Goal: Use online tool/utility: Utilize a website feature to perform a specific function

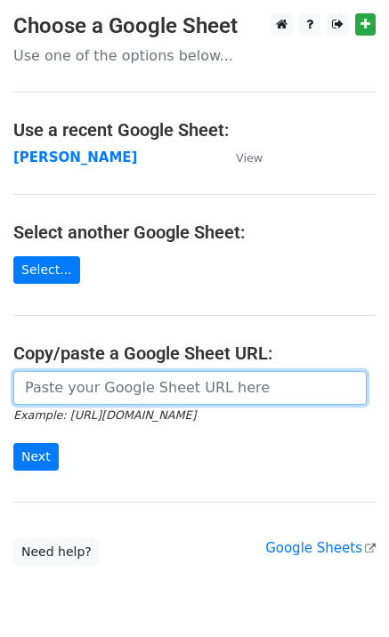
drag, startPoint x: 36, startPoint y: 383, endPoint x: 41, endPoint y: 391, distance: 9.2
click at [38, 385] on input "url" at bounding box center [189, 388] width 353 height 34
paste input "[URL][DOMAIN_NAME]"
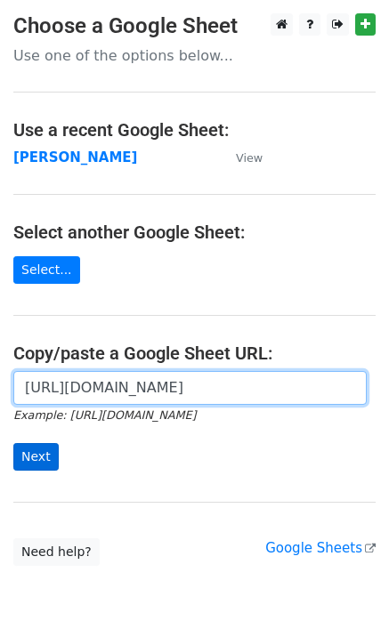
scroll to position [0, 411]
type input "[URL][DOMAIN_NAME]"
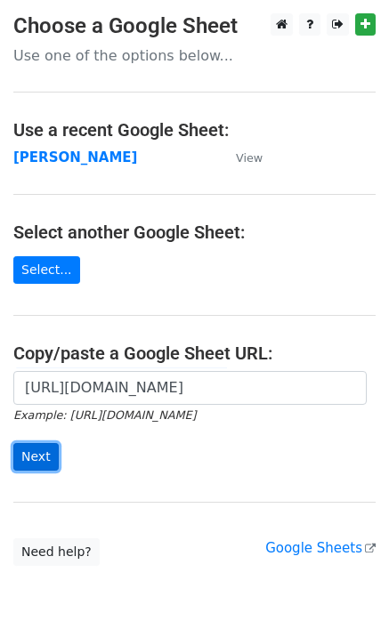
scroll to position [0, 0]
drag, startPoint x: 37, startPoint y: 461, endPoint x: 4, endPoint y: 456, distance: 34.1
click at [36, 461] on input "Next" at bounding box center [35, 457] width 45 height 28
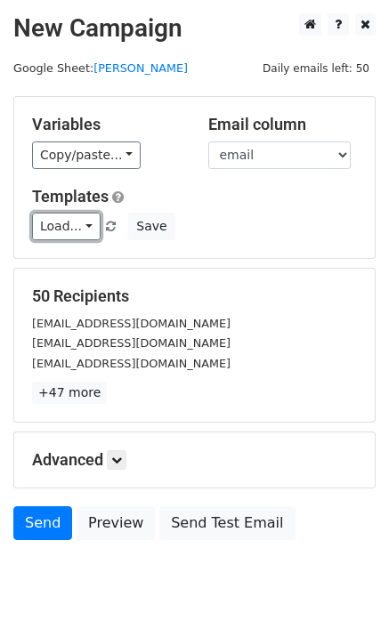
drag, startPoint x: 41, startPoint y: 226, endPoint x: 53, endPoint y: 249, distance: 26.3
click at [43, 225] on link "Load..." at bounding box center [66, 227] width 68 height 28
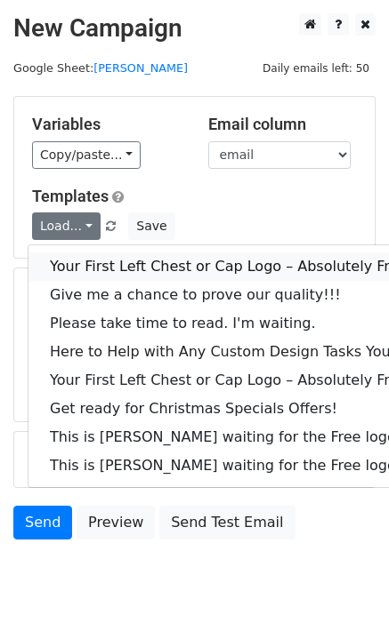
click at [68, 267] on link "Your First Left Chest or Cap Logo – Absolutely Free" at bounding box center [240, 267] width 424 height 28
